Goal: Task Accomplishment & Management: Manage account settings

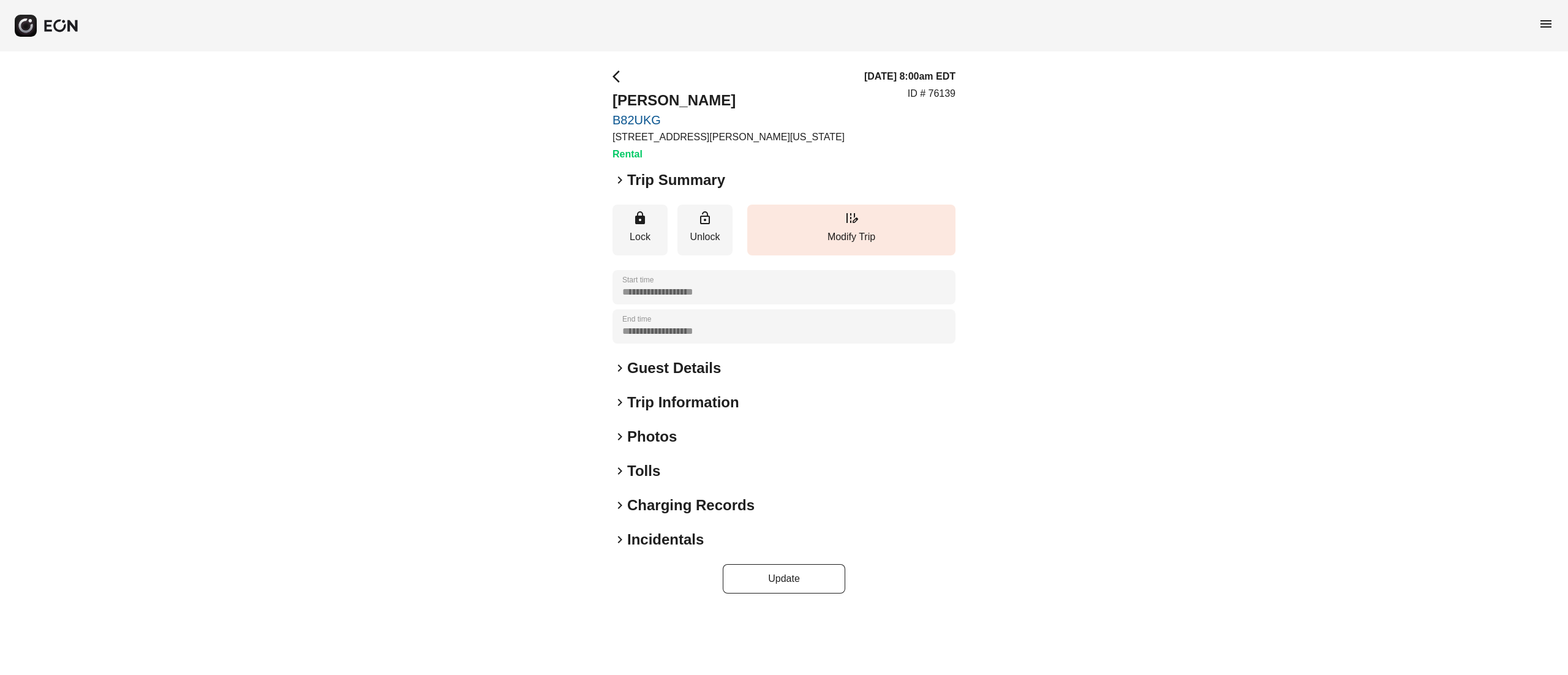
click at [657, 428] on h2 "Photos" at bounding box center [651, 437] width 50 height 20
